Goal: Information Seeking & Learning: Learn about a topic

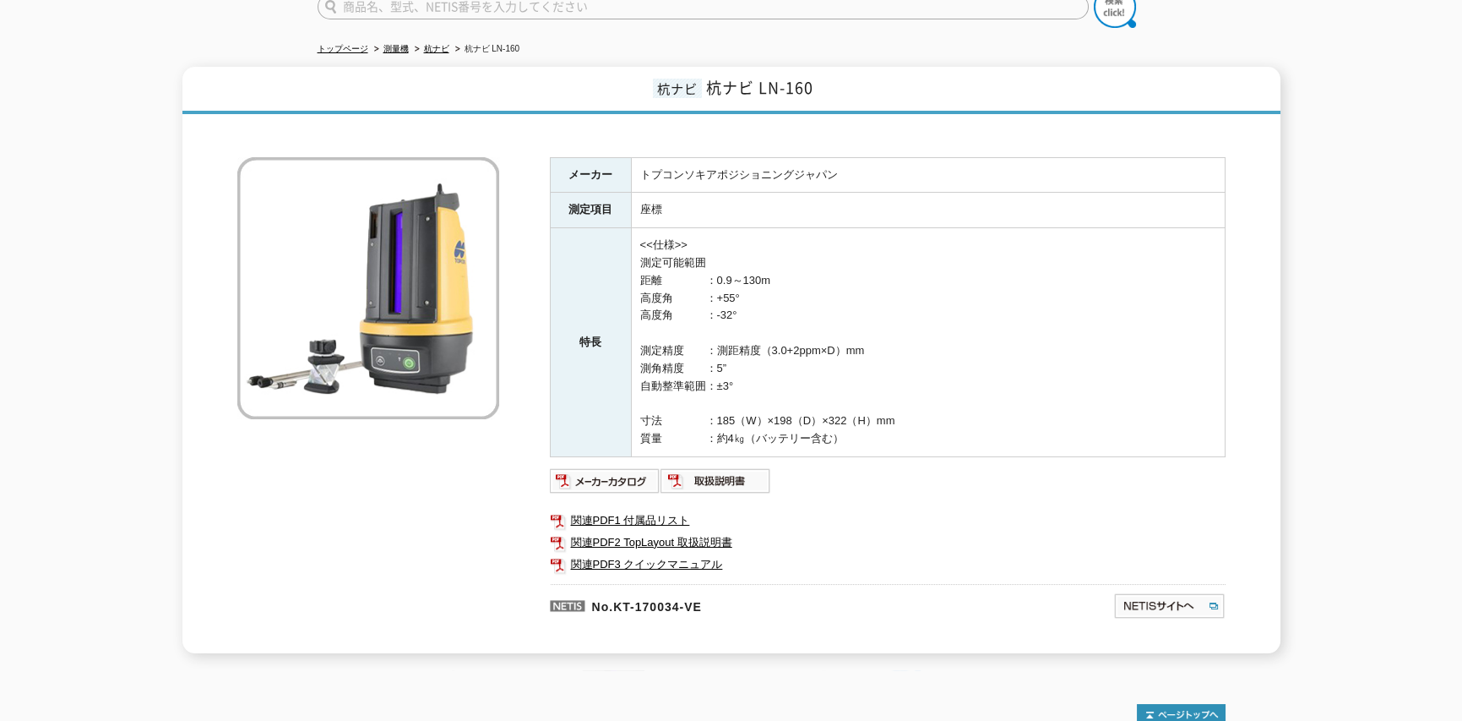
scroll to position [250, 0]
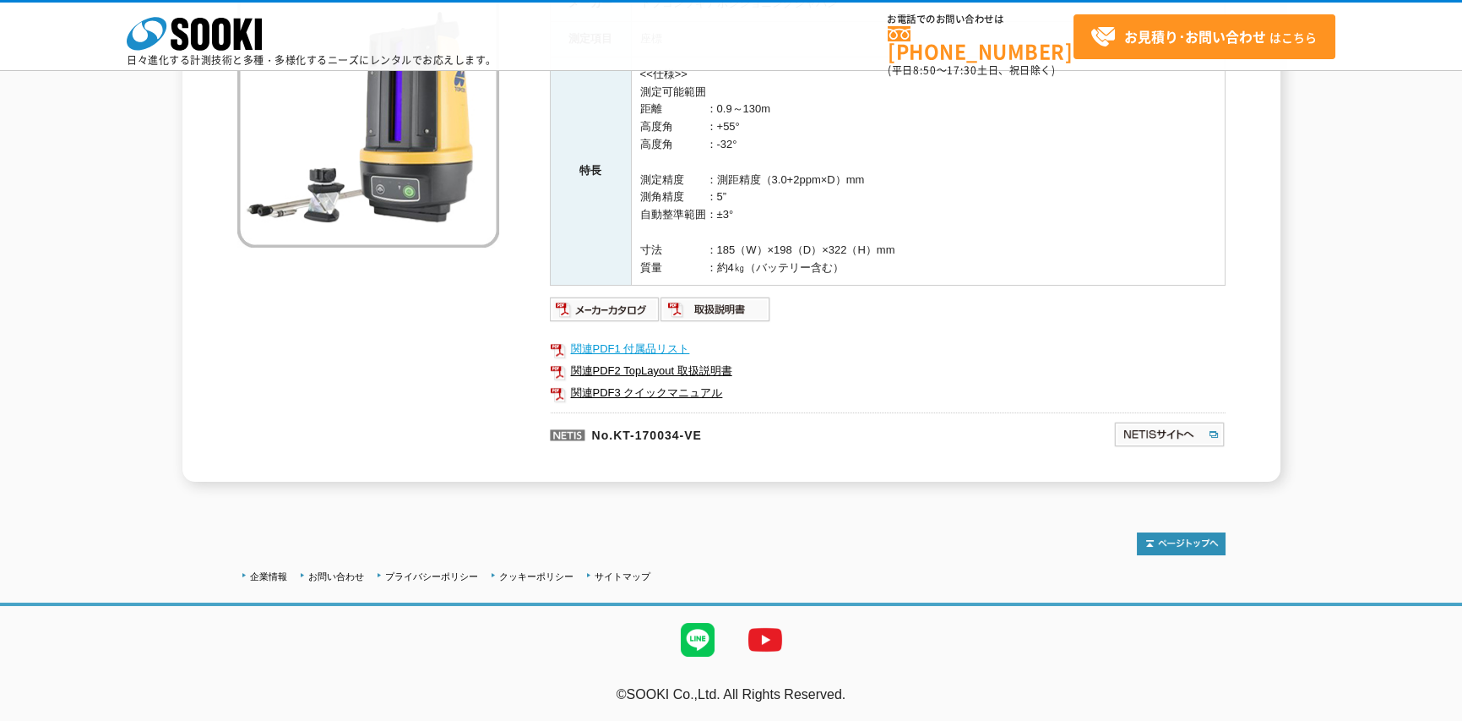
click at [661, 349] on link "関連PDF1 付属品リスト" at bounding box center [888, 349] width 676 height 22
click at [677, 374] on link "関連PDF2 TopLayout 取扱説明書" at bounding box center [888, 371] width 676 height 22
click at [667, 384] on link "関連PDF3 クイックマニュアル" at bounding box center [888, 393] width 676 height 22
click at [732, 307] on img at bounding box center [716, 309] width 111 height 27
click at [631, 314] on img at bounding box center [605, 309] width 111 height 27
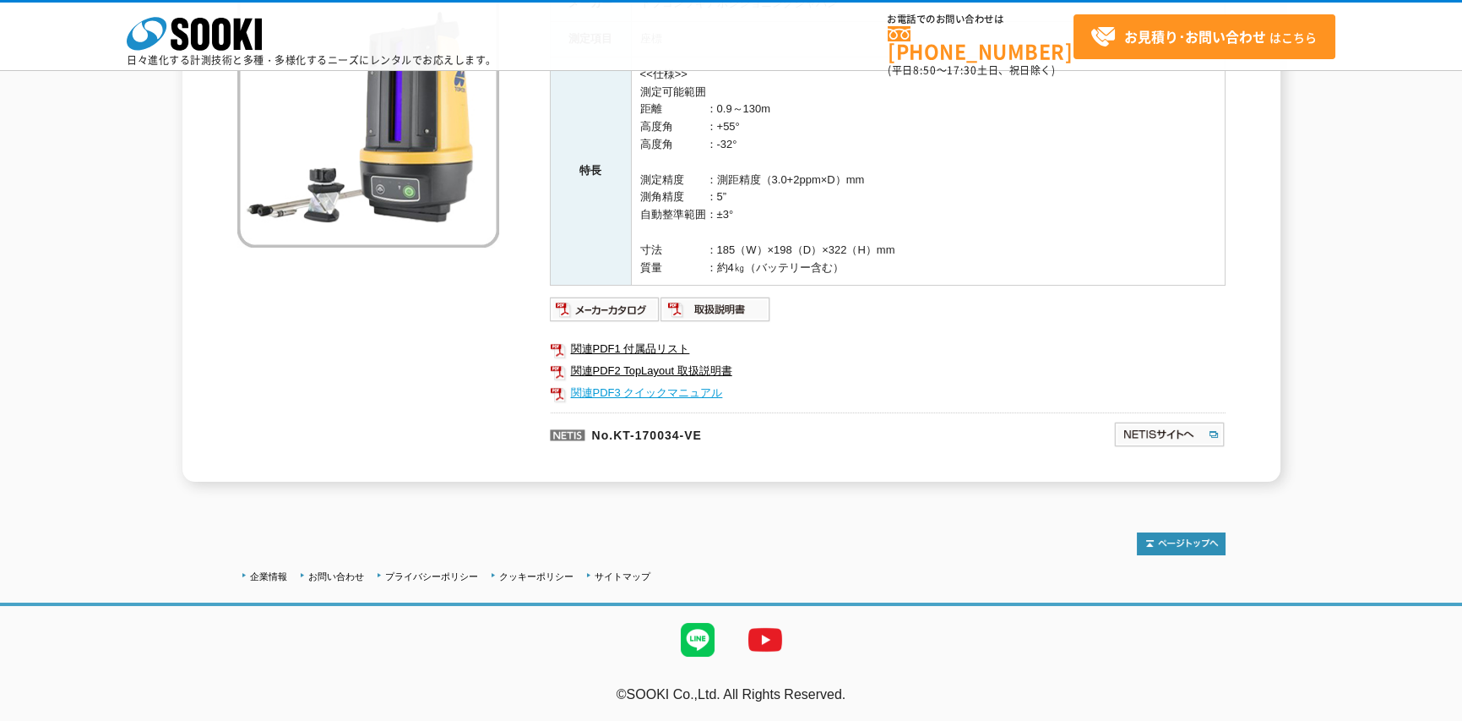
click at [982, 394] on link "関連PDF3 クイックマニュアル" at bounding box center [888, 393] width 676 height 22
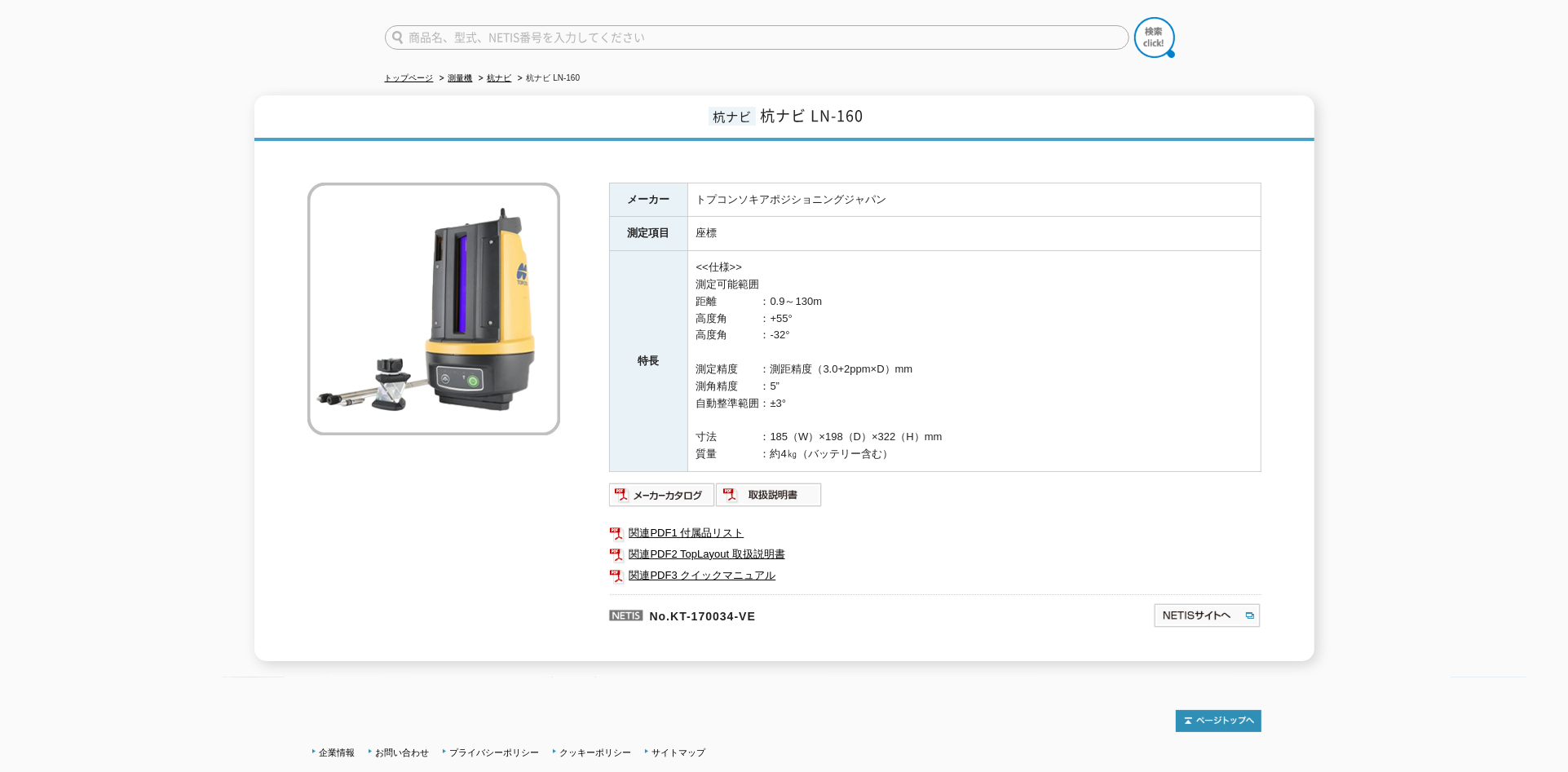
scroll to position [164, 0]
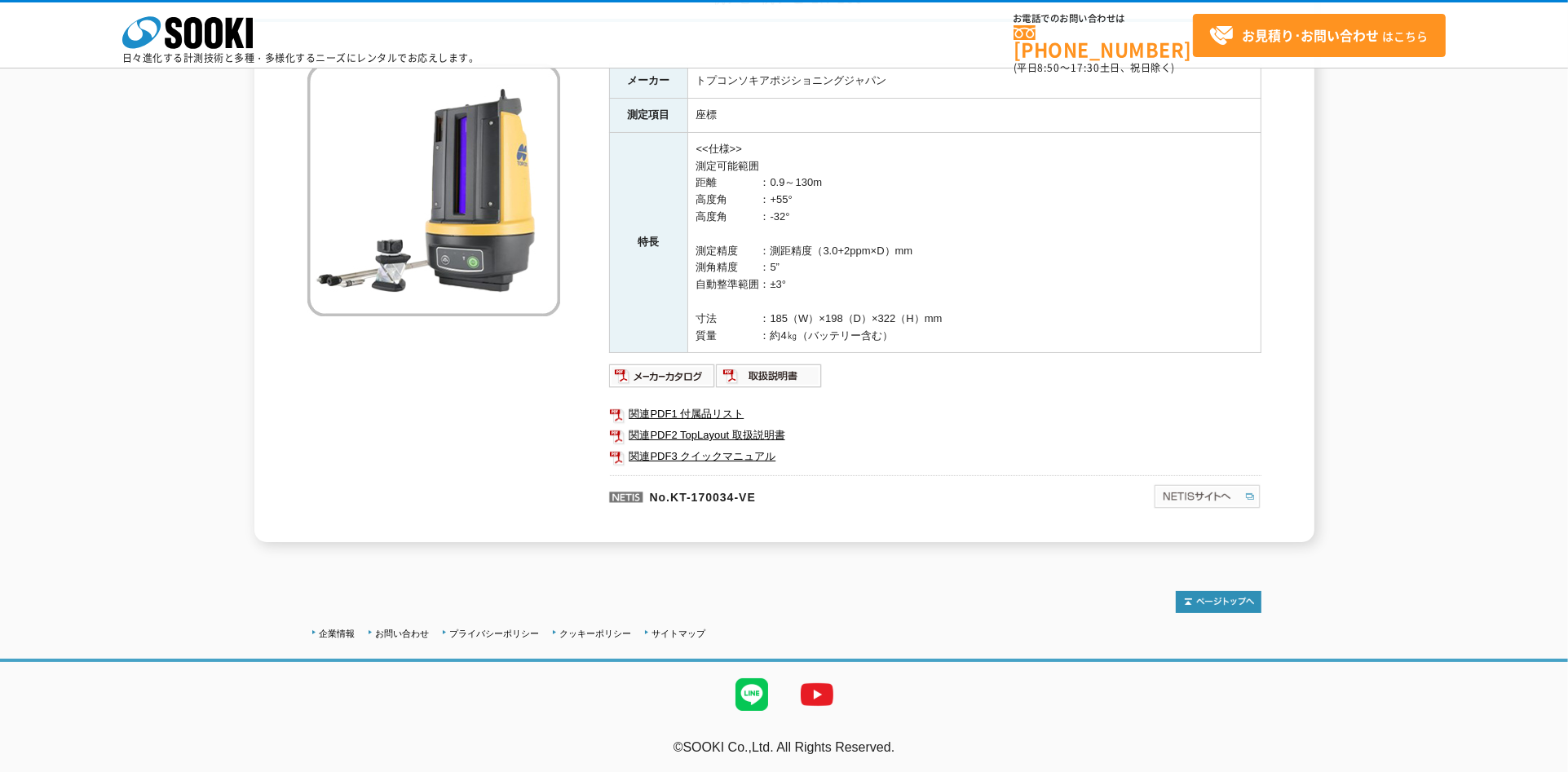
click at [1206, 498] on img at bounding box center [1208, 496] width 108 height 26
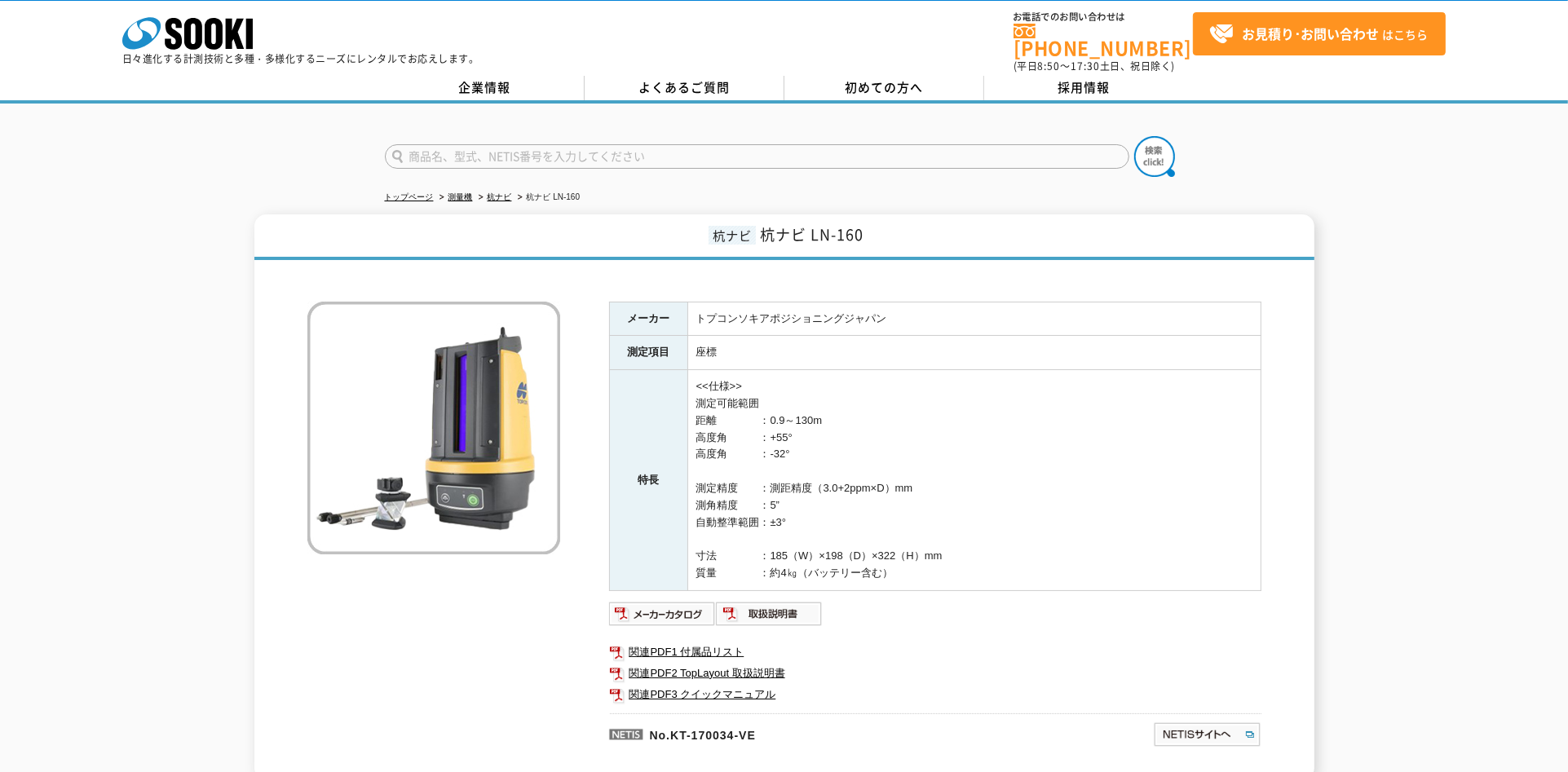
scroll to position [0, 0]
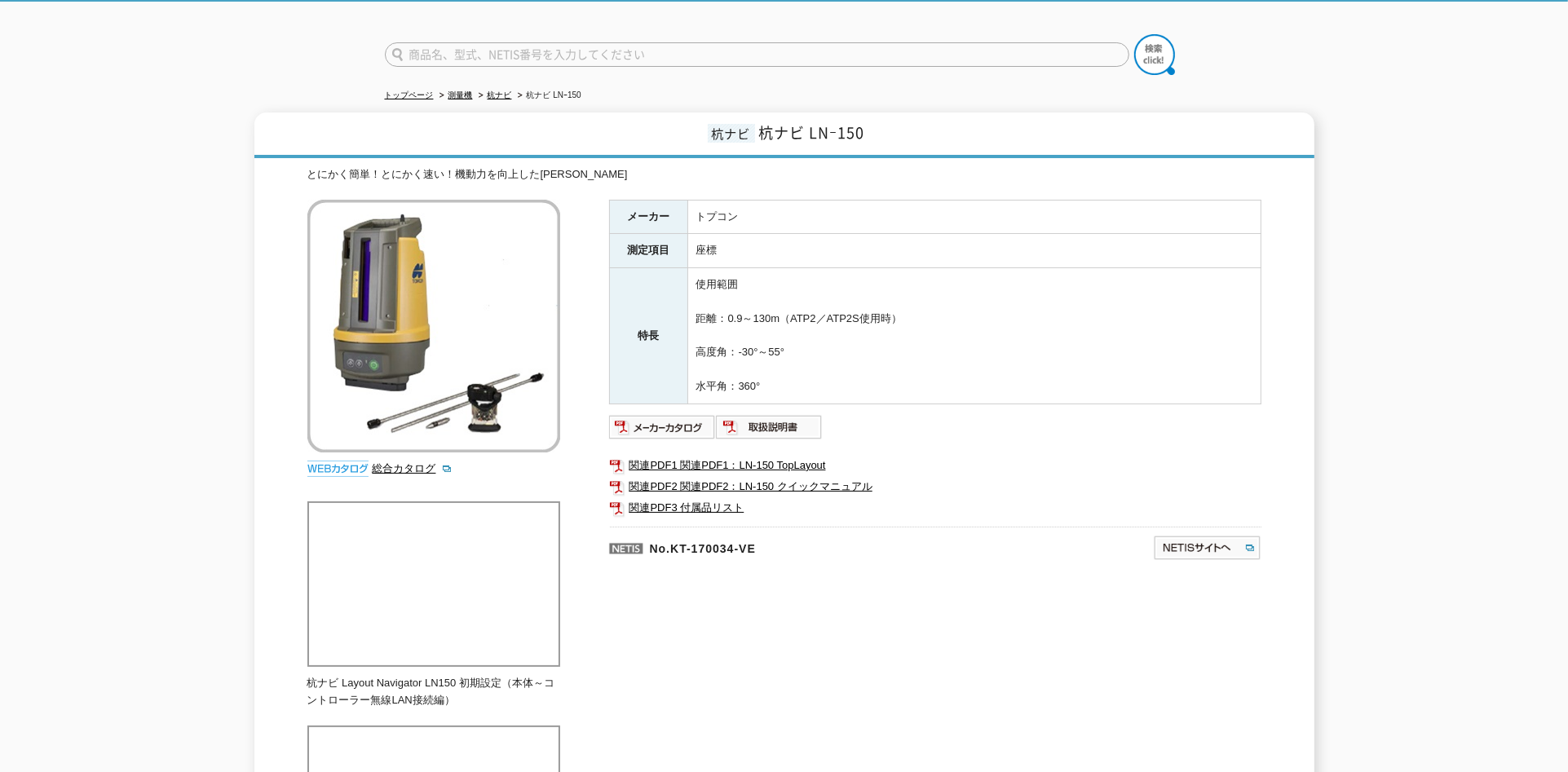
scroll to position [91, 0]
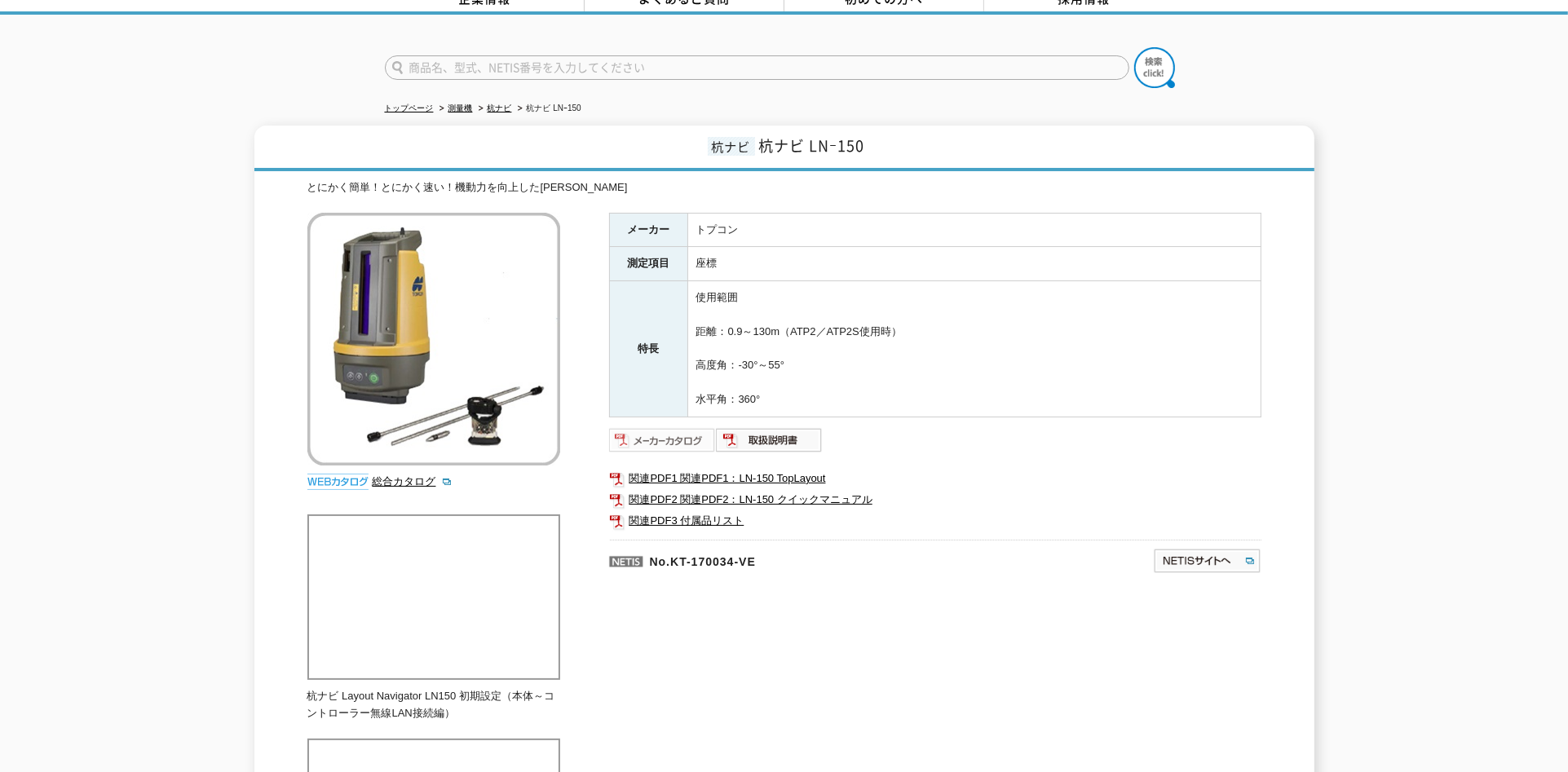
click at [659, 427] on img at bounding box center [662, 440] width 107 height 26
click at [784, 427] on img at bounding box center [770, 440] width 107 height 26
click at [742, 468] on link "関連PDF1 関連PDF1：LN-150 TopLayout" at bounding box center [936, 479] width 653 height 21
click at [766, 489] on link "関連PDF2 関連PDF2：LN-150 クイックマニュアル" at bounding box center [936, 500] width 653 height 21
click at [716, 512] on link "関連PDF3 付属品リスト" at bounding box center [936, 521] width 653 height 21
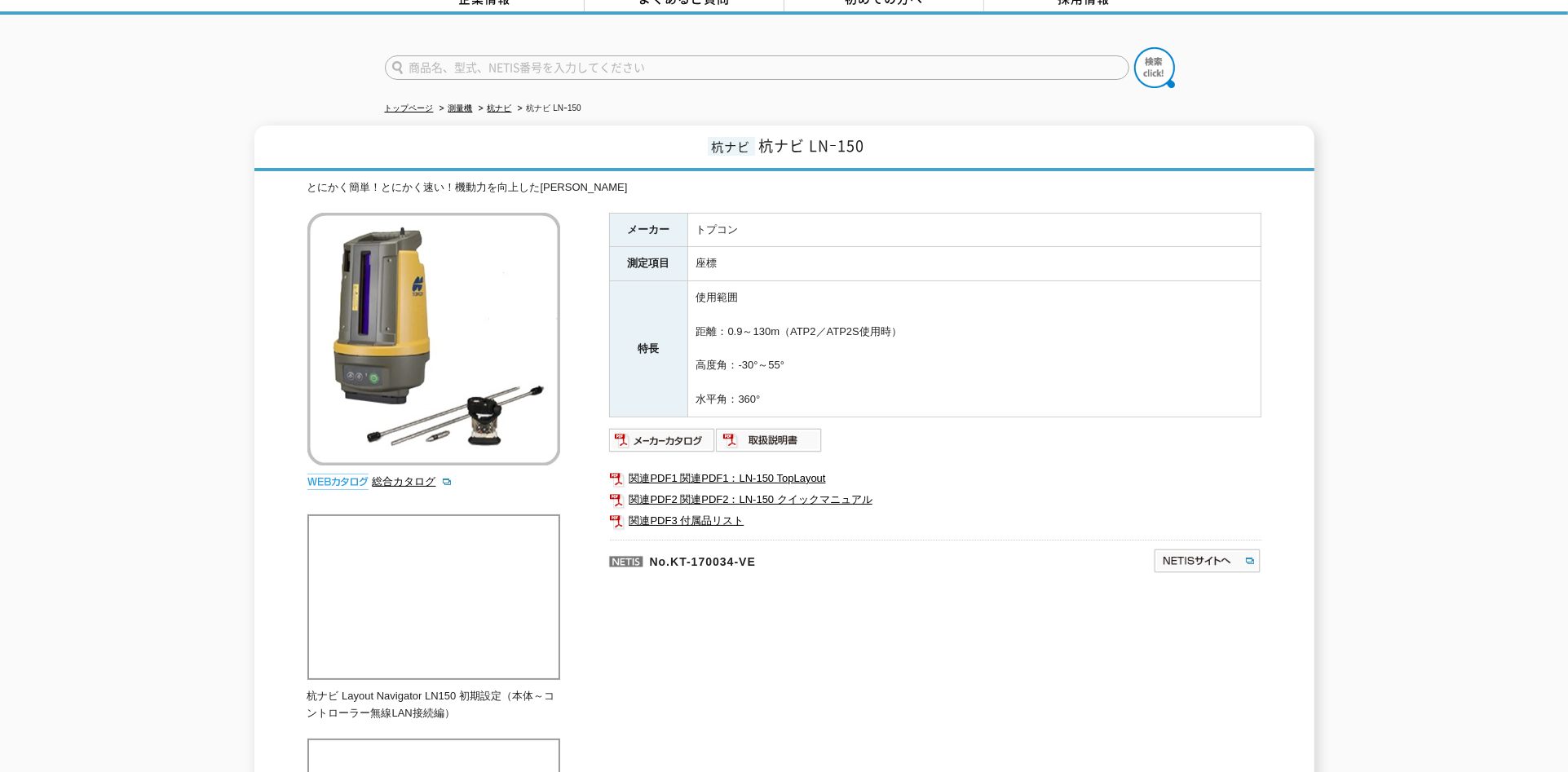
click at [1487, 265] on div "杭ナビ 杭ナビ LNｰ150 とにかく簡単！とにかく速い！機動力を向上した杭ナビ 総合カタログ メーカー トプコン 測定項目 座標 特長 使用範囲 距離：0.…" at bounding box center [784, 759] width 1568 height 1269
drag, startPoint x: 206, startPoint y: 63, endPoint x: 219, endPoint y: 64, distance: 13.0
click at [206, 63] on div at bounding box center [784, 53] width 1568 height 78
click at [498, 103] on link "杭ナビ" at bounding box center [499, 107] width 24 height 9
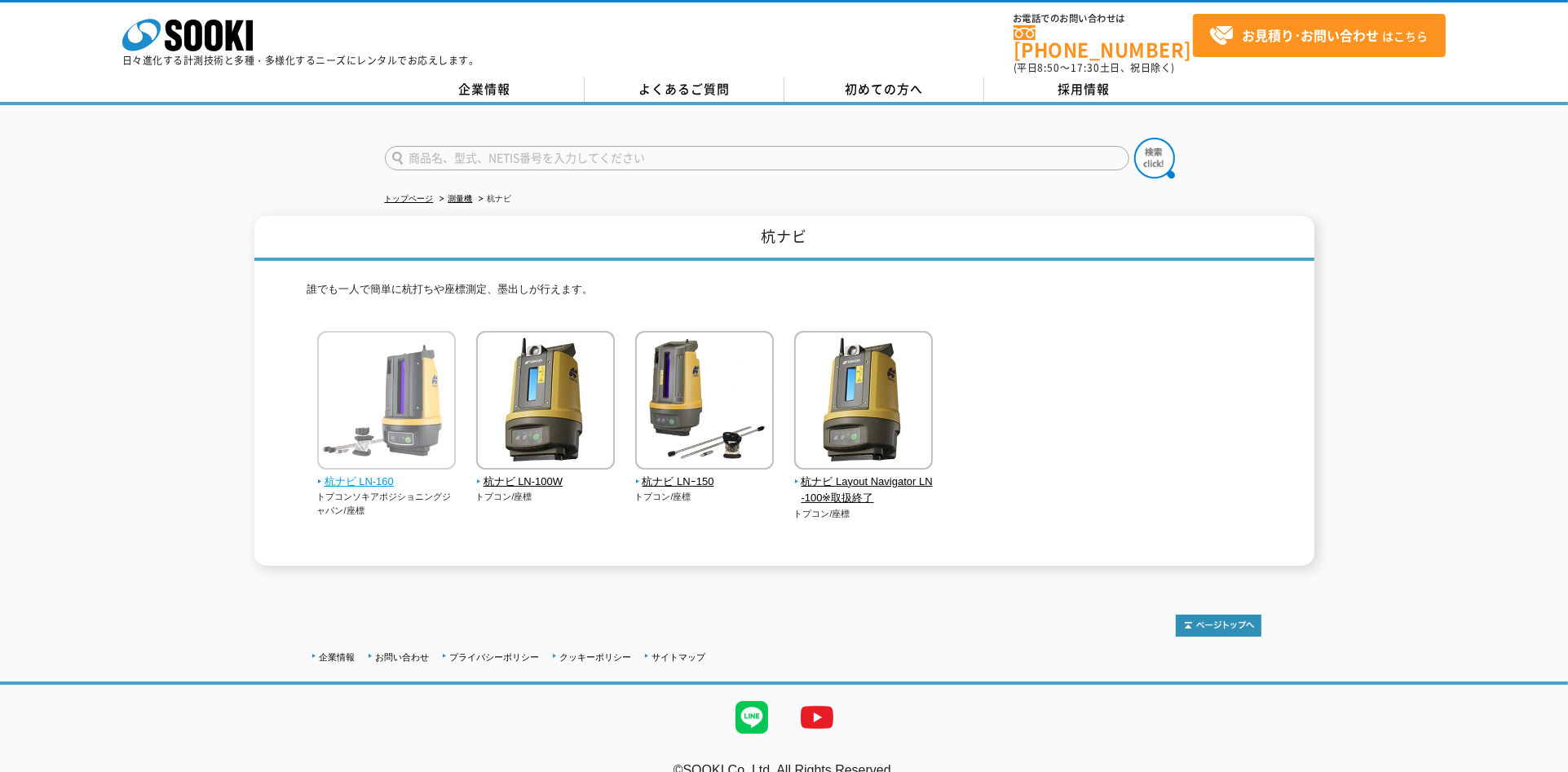
click at [418, 388] on img at bounding box center [387, 402] width 139 height 143
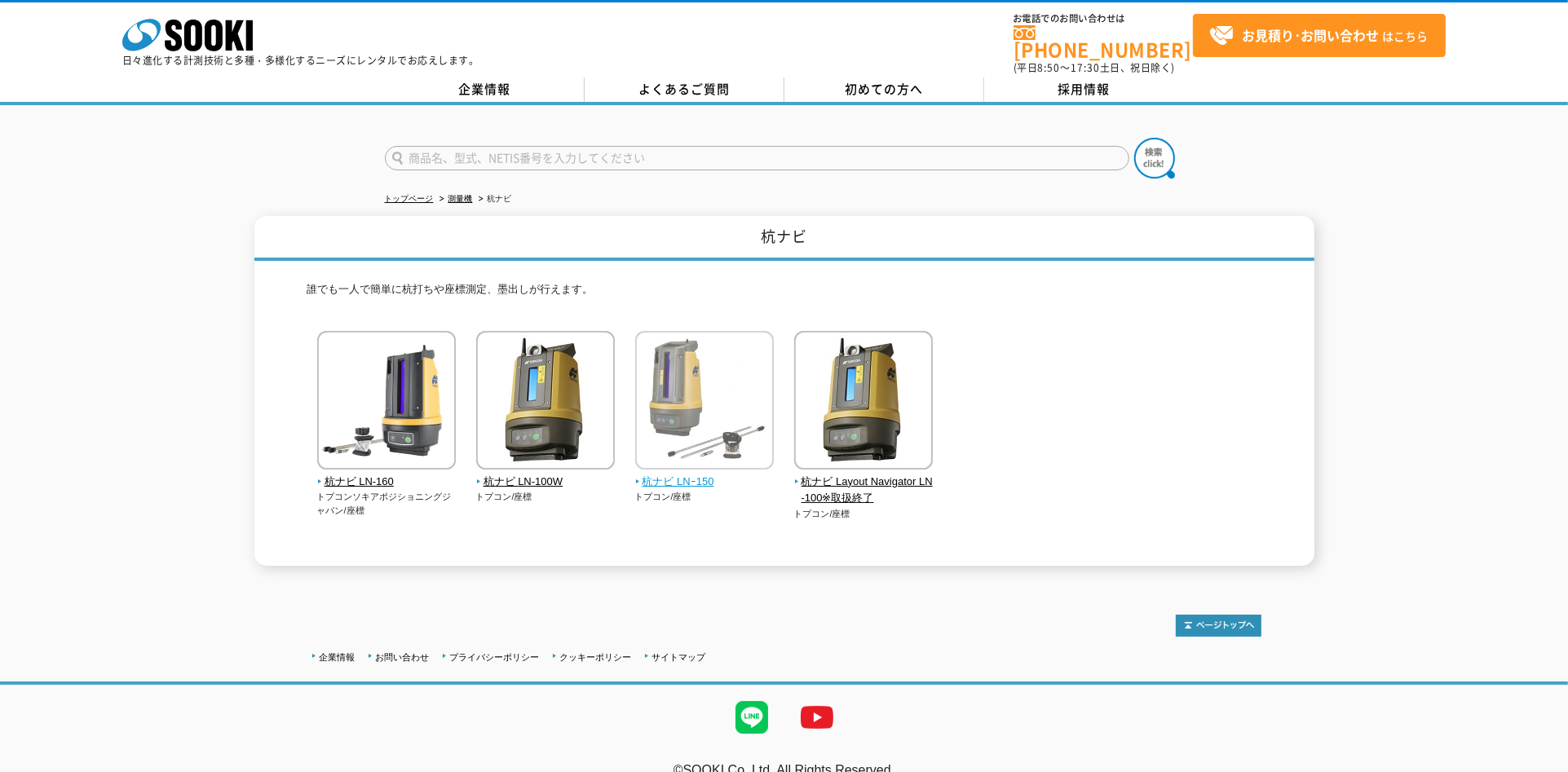
click at [686, 437] on img at bounding box center [705, 402] width 139 height 143
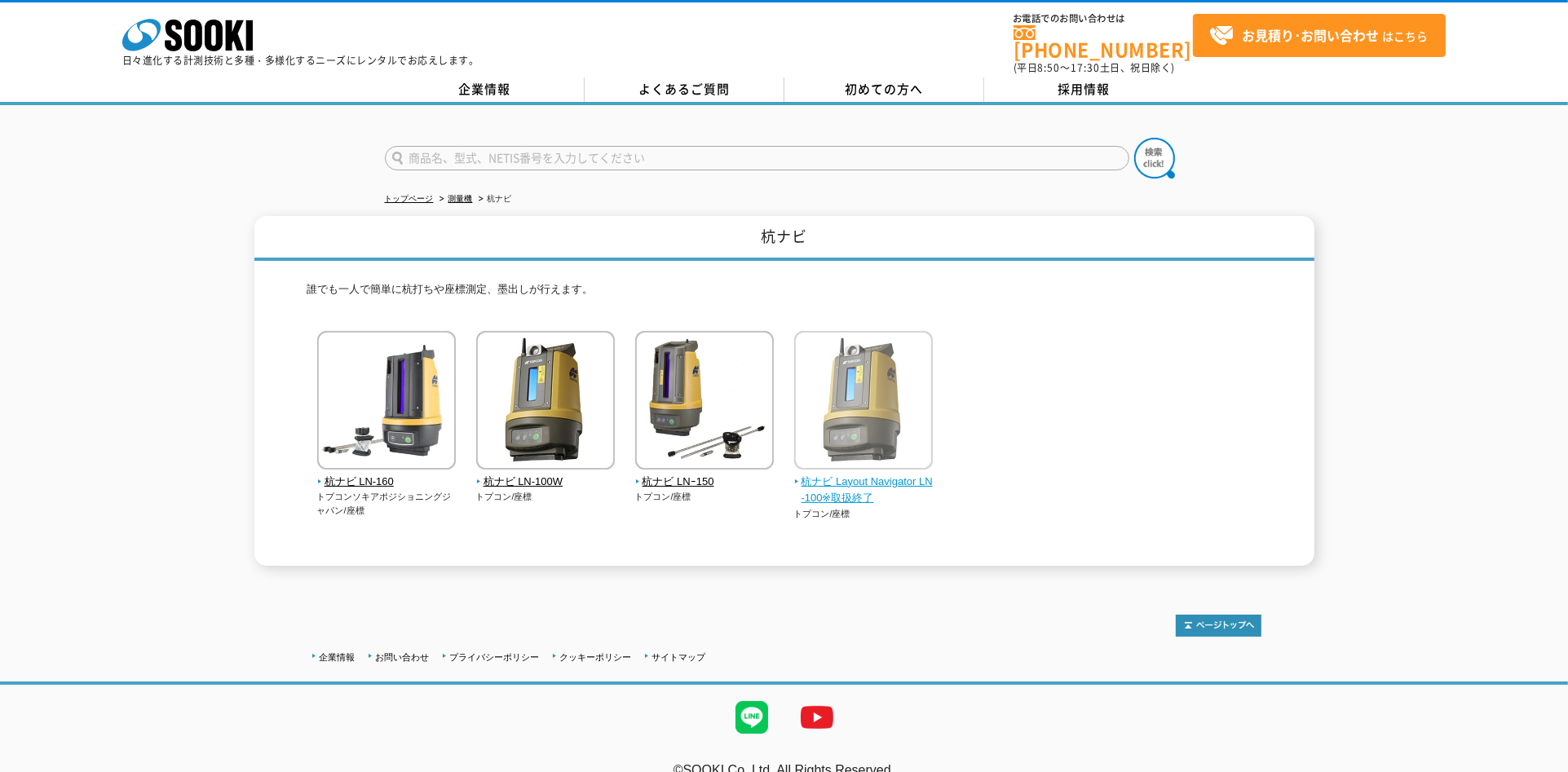
click at [893, 453] on img at bounding box center [864, 402] width 139 height 143
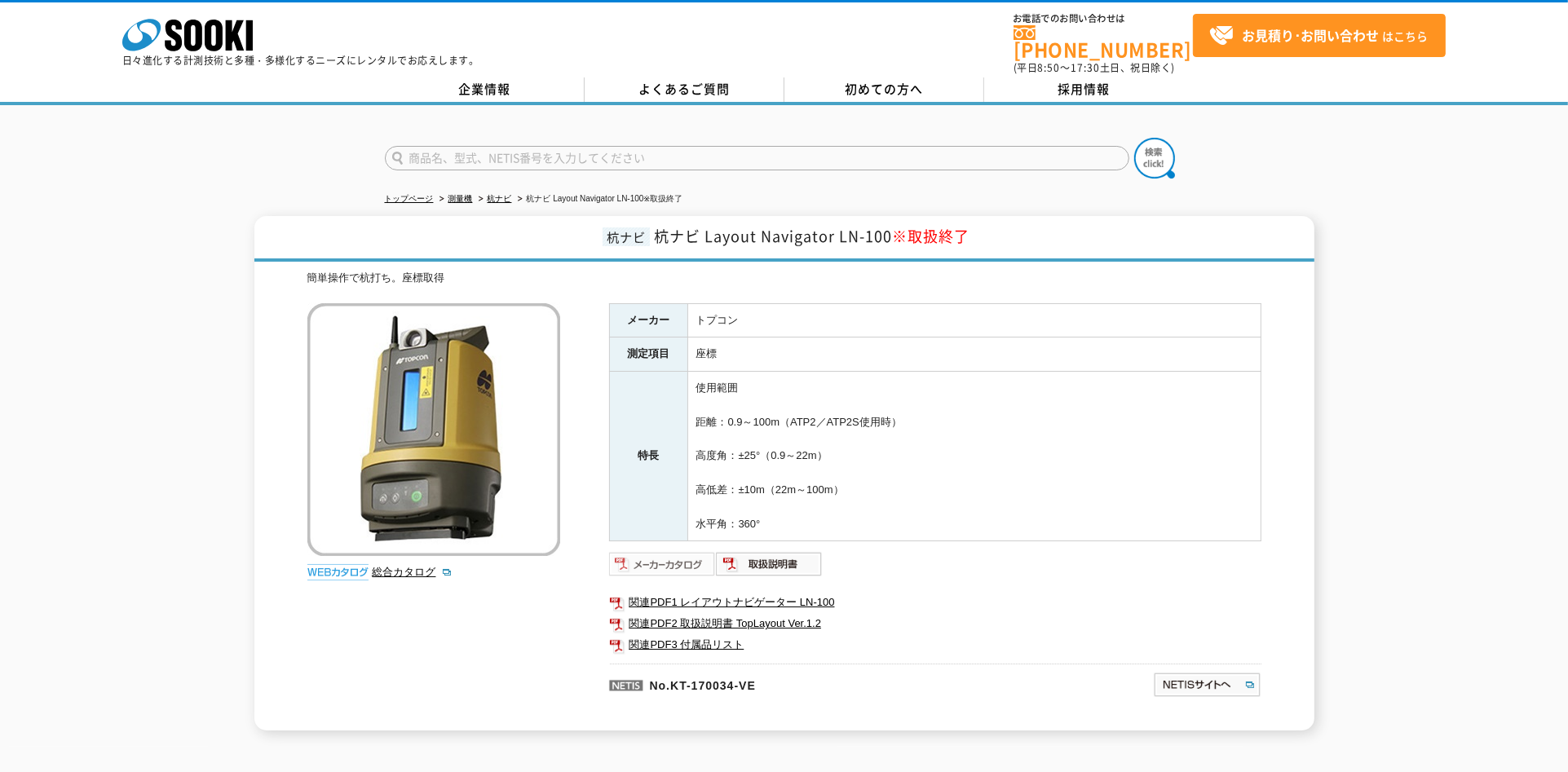
click at [660, 551] on img at bounding box center [662, 564] width 107 height 26
click at [765, 551] on img at bounding box center [770, 564] width 107 height 26
click at [749, 592] on link "関連PDF1 レイアウトナビゲーター LN-100" at bounding box center [936, 602] width 653 height 21
click at [774, 613] on link "関連PDF2 取扱説明書 TopLayout Ver.1.2" at bounding box center [936, 623] width 653 height 21
click at [724, 634] on link "関連PDF3 付属品リスト" at bounding box center [936, 645] width 653 height 21
